Goal: Task Accomplishment & Management: Use online tool/utility

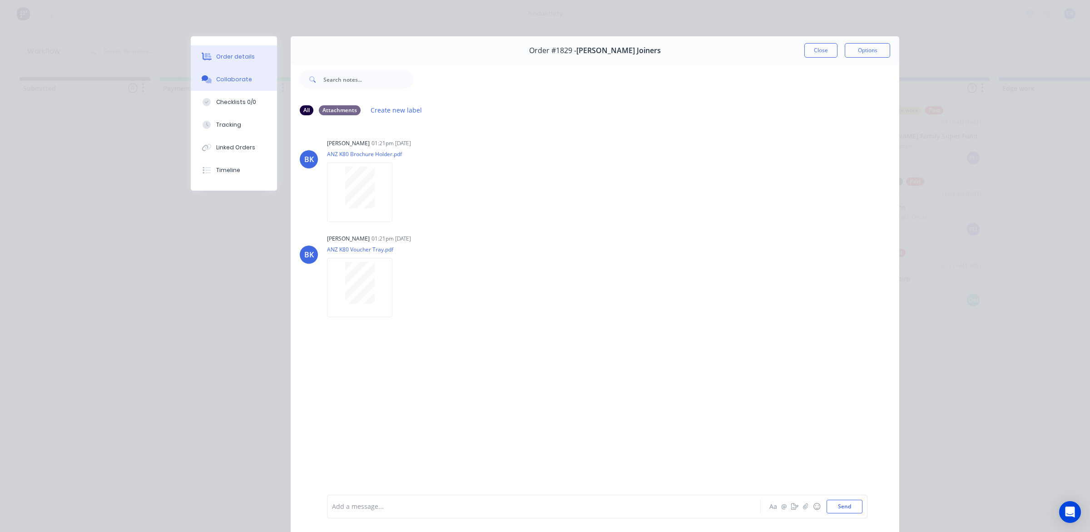
click at [238, 48] on button "Order details" at bounding box center [234, 56] width 86 height 23
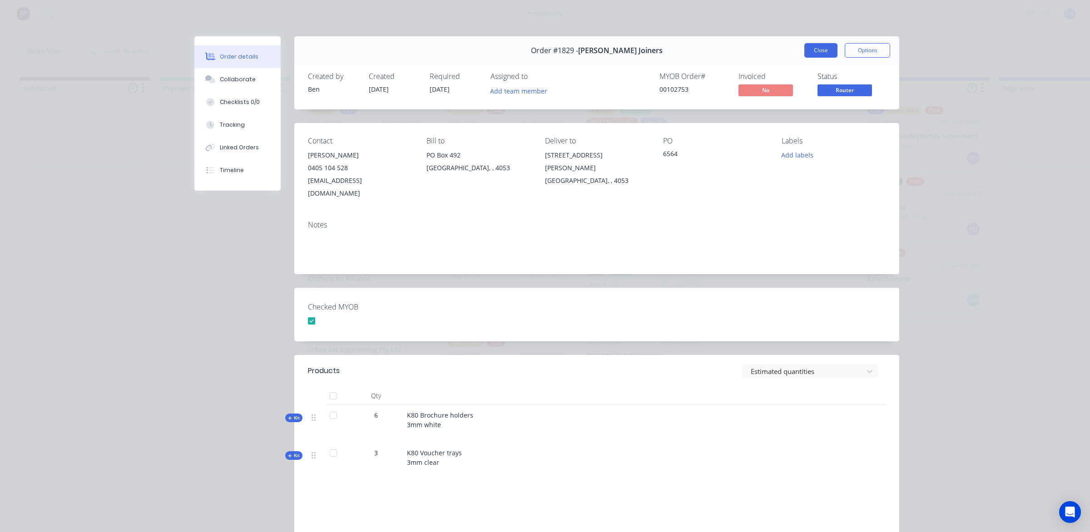
click at [816, 53] on button "Close" at bounding box center [821, 50] width 33 height 15
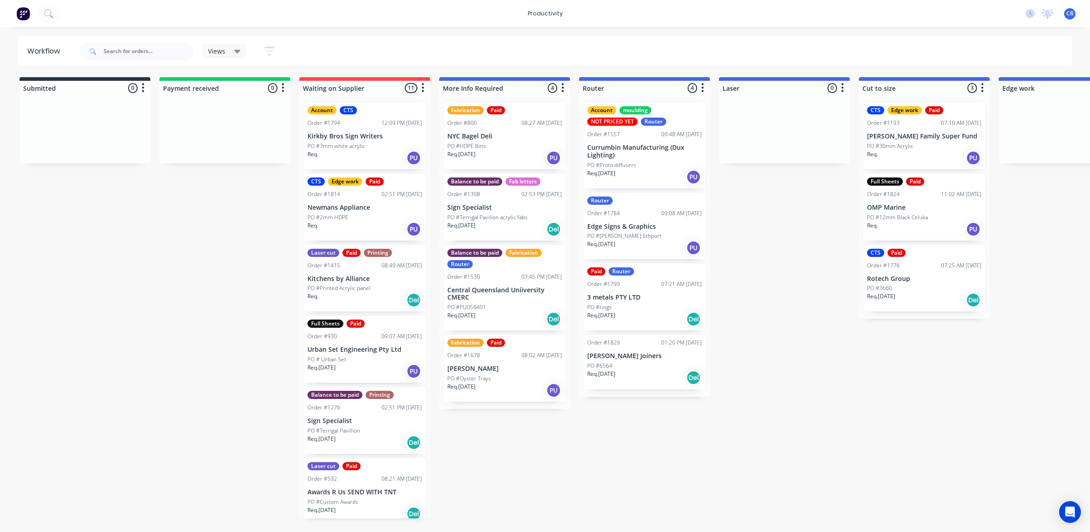
click at [618, 308] on div "PO #rings" at bounding box center [644, 307] width 114 height 8
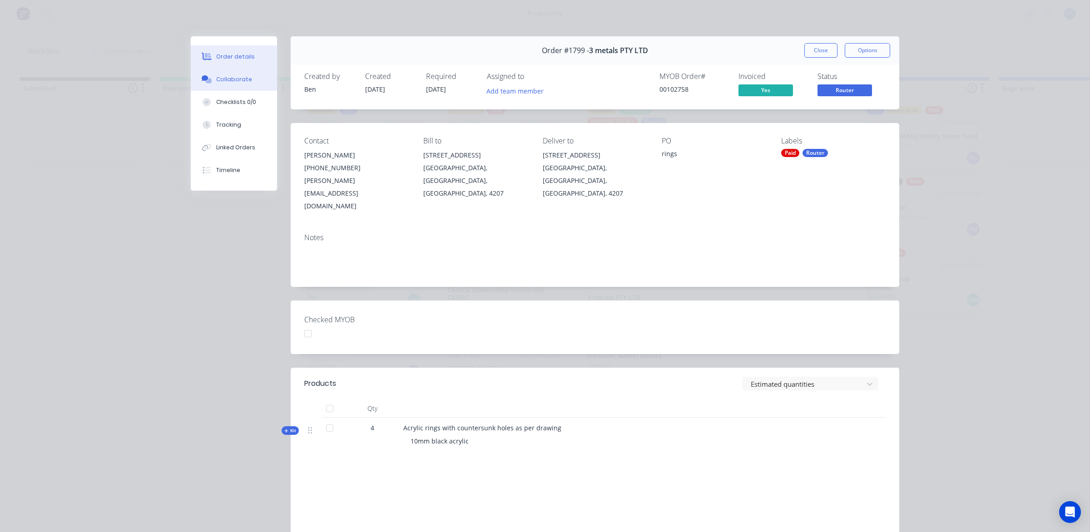
click at [249, 78] on button "Collaborate" at bounding box center [234, 79] width 86 height 23
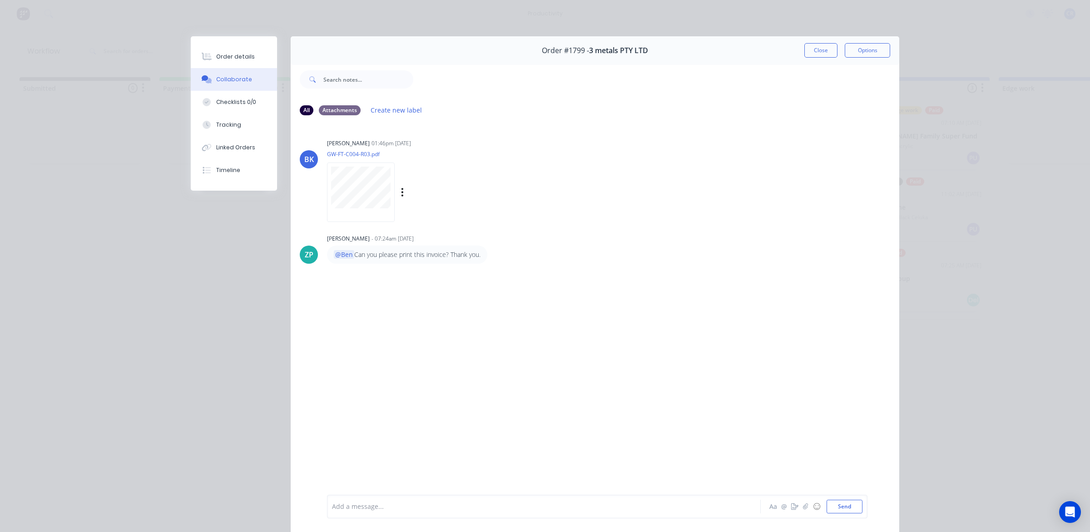
click at [537, 188] on div "[PERSON_NAME] 01:46pm [DATE] GW-FT-C004-R03.pdf Labels Download" at bounding box center [469, 178] width 284 height 82
click at [255, 60] on button "Order details" at bounding box center [234, 56] width 86 height 23
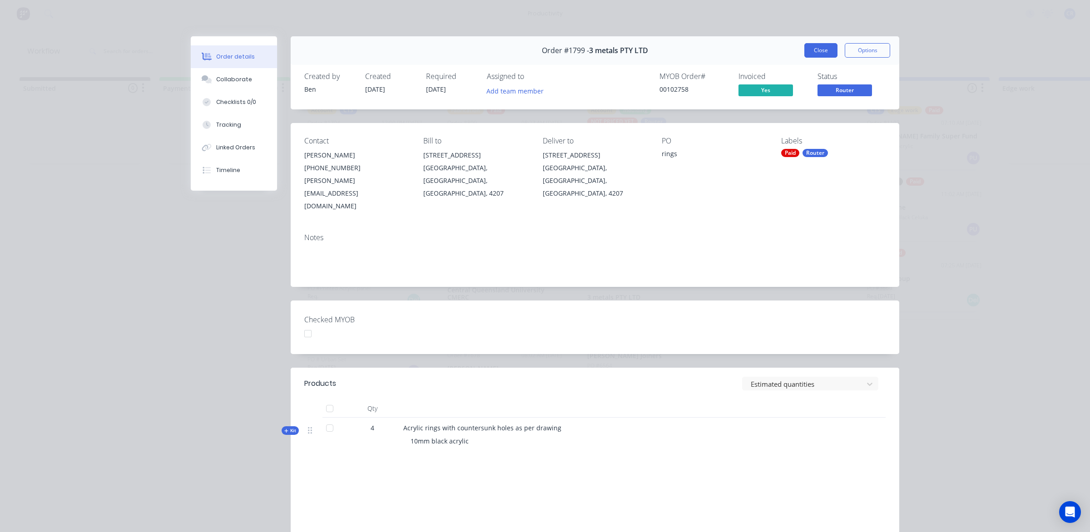
click at [825, 45] on button "Close" at bounding box center [821, 50] width 33 height 15
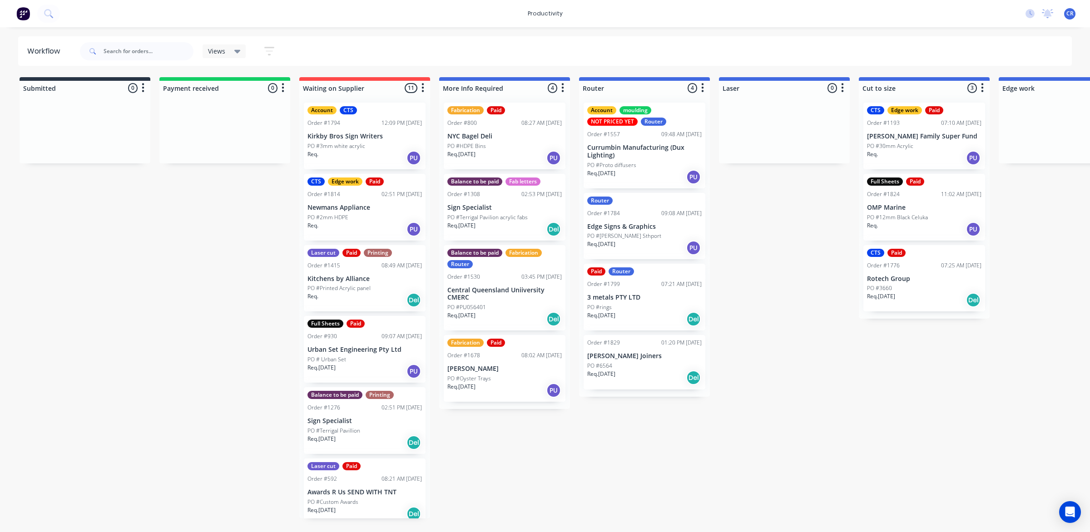
click at [776, 270] on div "Submitted 0 Sort By Created date Required date Order number Customer name Most …" at bounding box center [1080, 298] width 2174 height 442
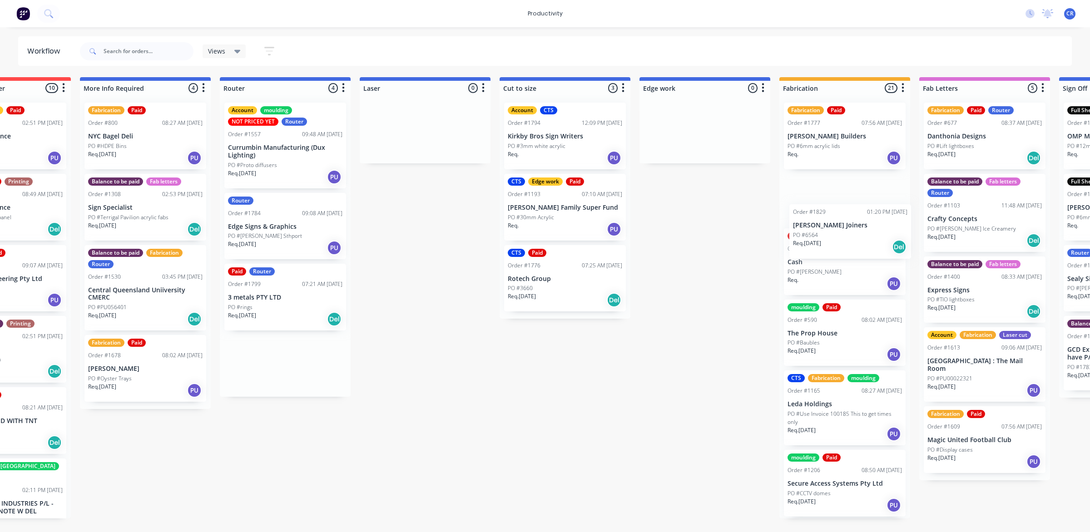
scroll to position [0, 364]
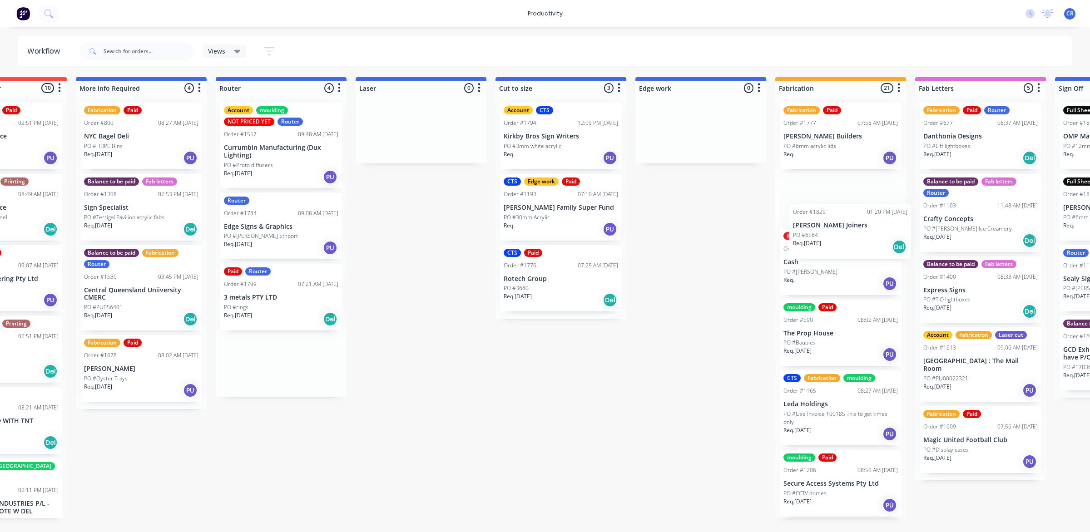
drag, startPoint x: 682, startPoint y: 369, endPoint x: 890, endPoint y: 238, distance: 245.9
click at [890, 238] on div "Submitted 0 Sort By Created date Required date Order number Customer name Most …" at bounding box center [716, 298] width 2174 height 442
